Goal: Find specific page/section: Find specific page/section

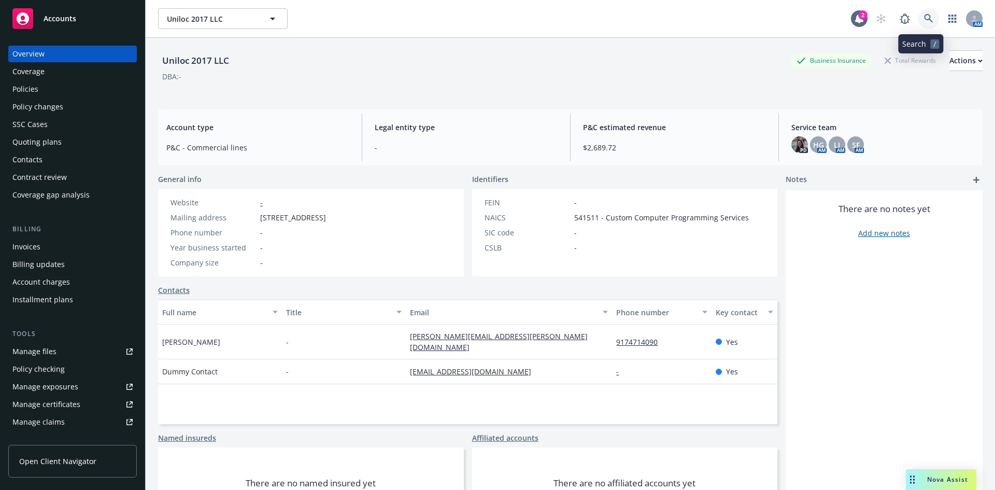
click at [924, 17] on icon at bounding box center [928, 18] width 9 height 9
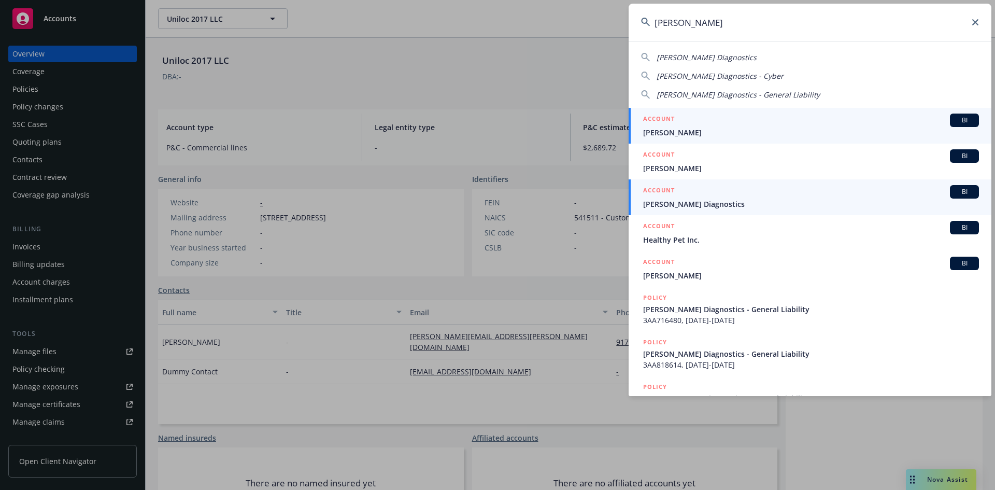
type input "[PERSON_NAME]"
click at [662, 192] on h5 "ACCOUNT" at bounding box center [659, 191] width 32 height 12
